Goal: Check status

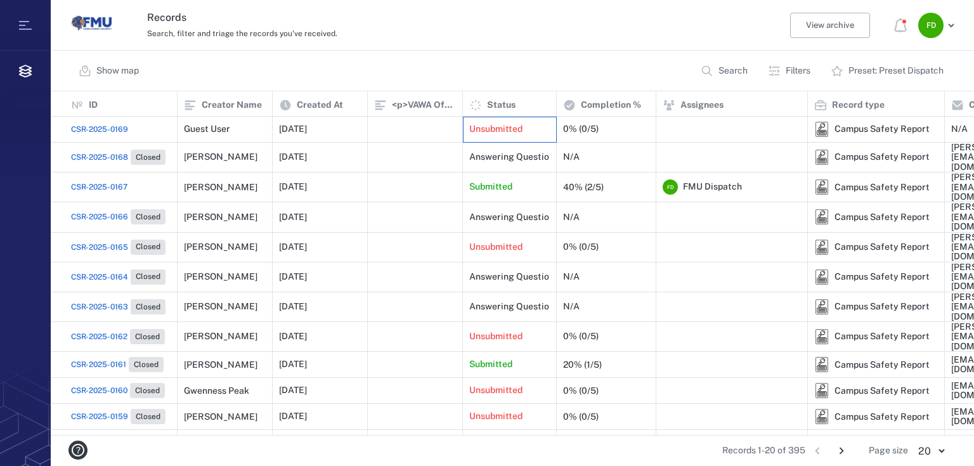
click at [522, 138] on div "Unsubmitted" at bounding box center [509, 129] width 81 height 25
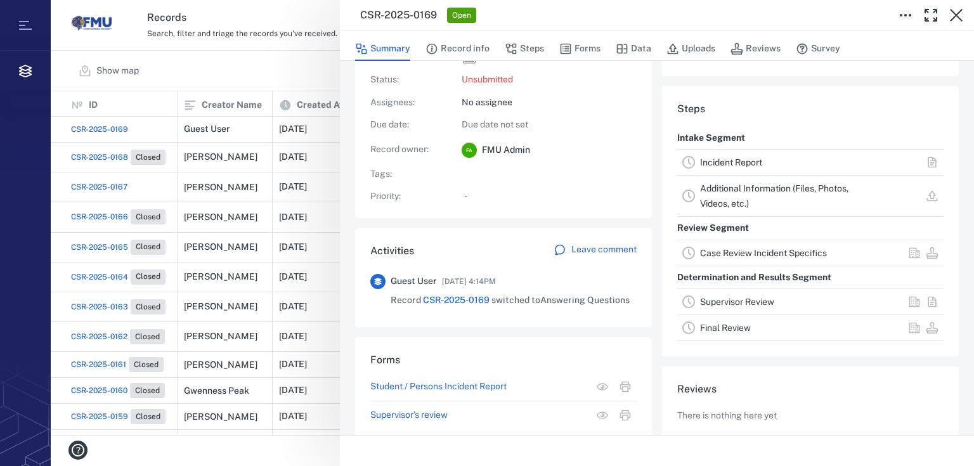
scroll to position [155, 0]
